Goal: Navigation & Orientation: Find specific page/section

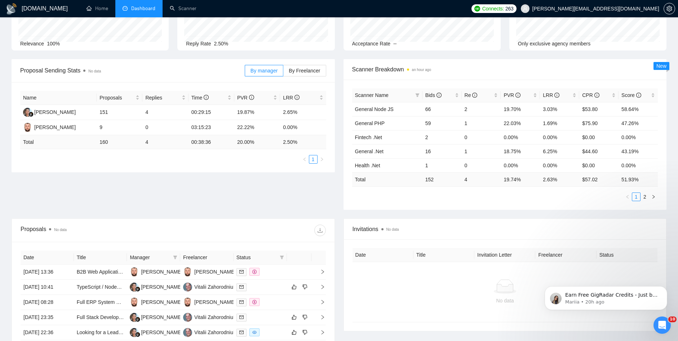
scroll to position [144, 0]
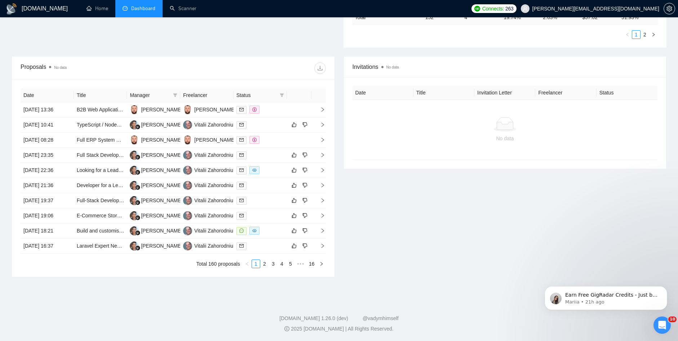
scroll to position [230, 0]
click at [267, 265] on link "2" at bounding box center [264, 263] width 8 height 8
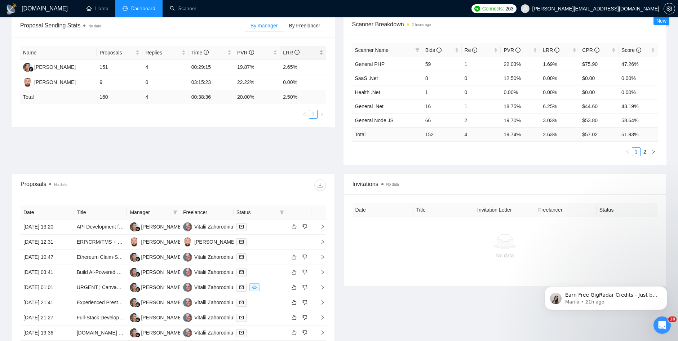
scroll to position [86, 0]
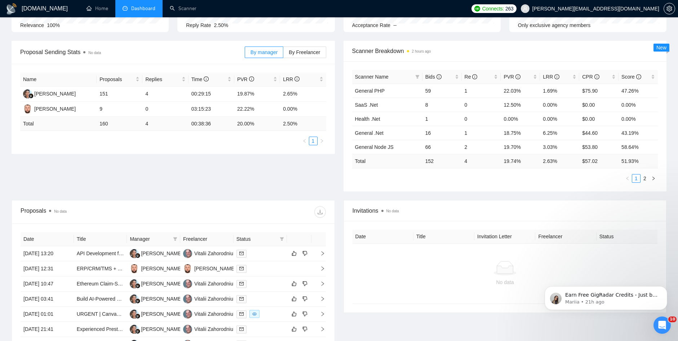
drag, startPoint x: 439, startPoint y: 13, endPoint x: 408, endPoint y: 14, distance: 30.3
